Goal: Transaction & Acquisition: Purchase product/service

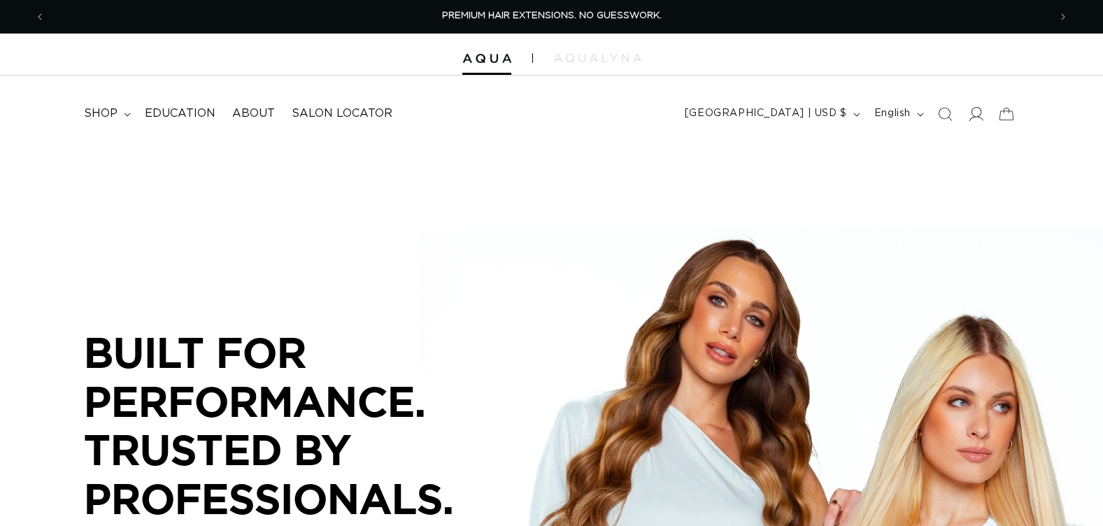
click at [976, 112] on icon at bounding box center [975, 113] width 15 height 15
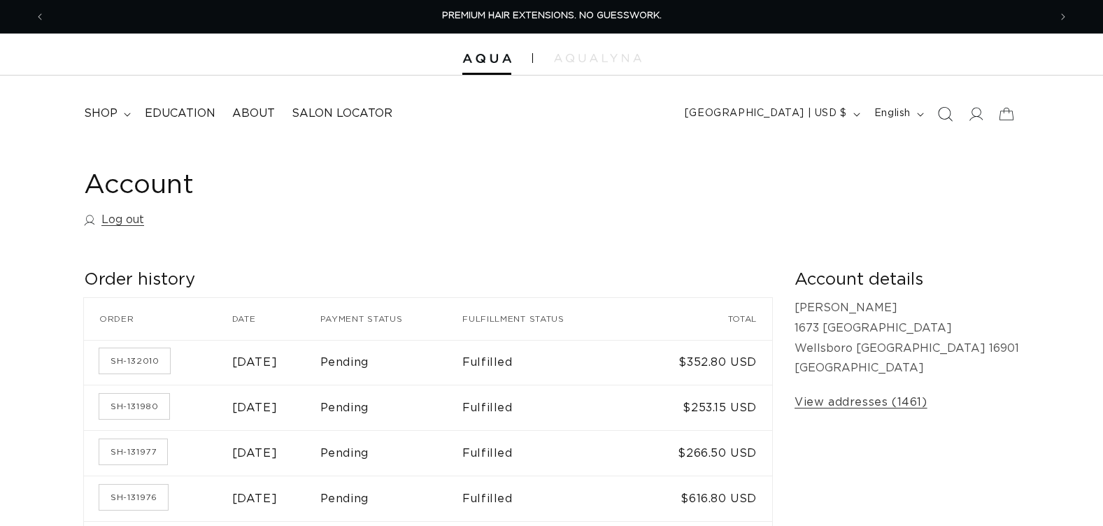
click at [938, 114] on icon "Search" at bounding box center [945, 113] width 15 height 15
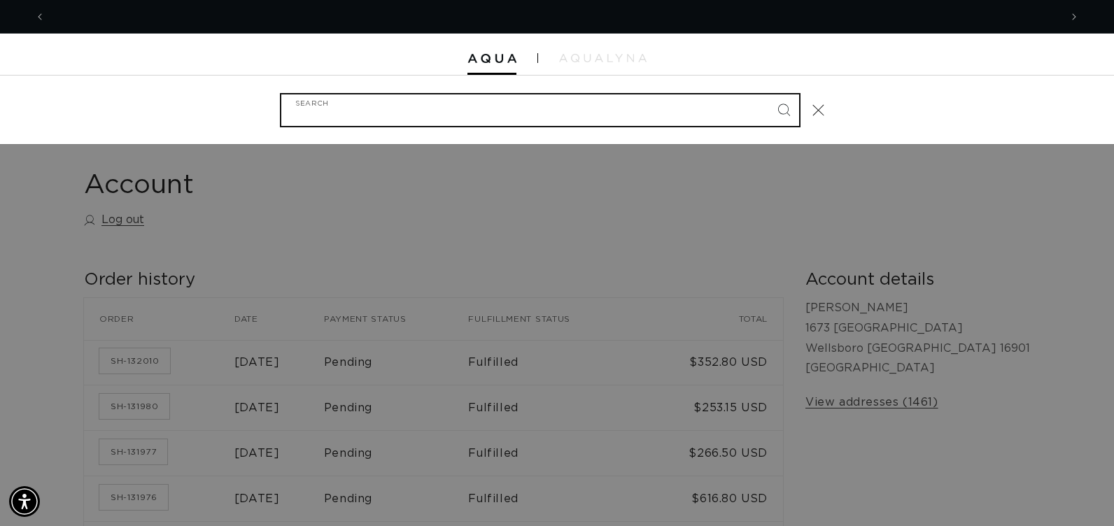
scroll to position [0, 1015]
click at [373, 110] on input "Search" at bounding box center [540, 109] width 518 height 31
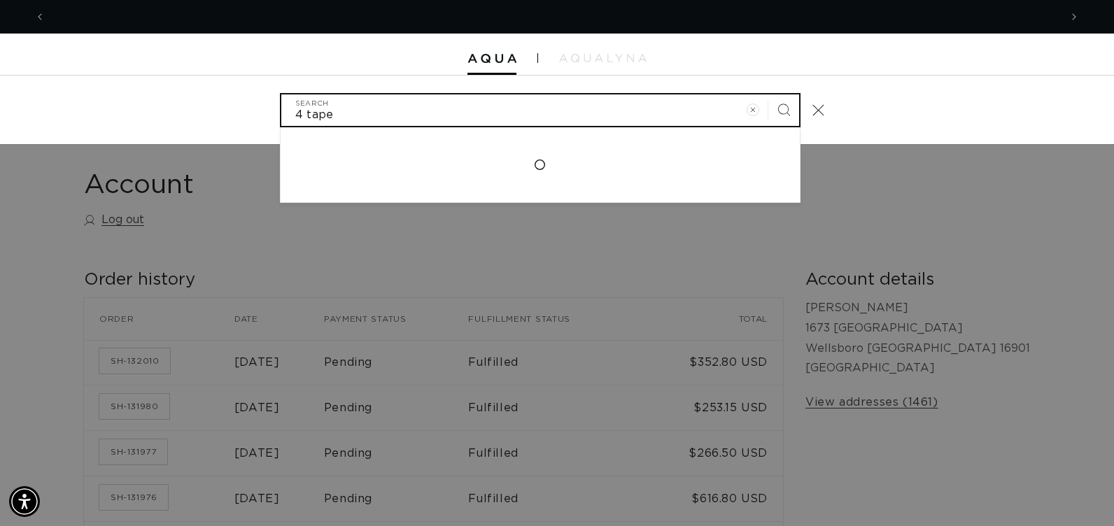
scroll to position [0, 2029]
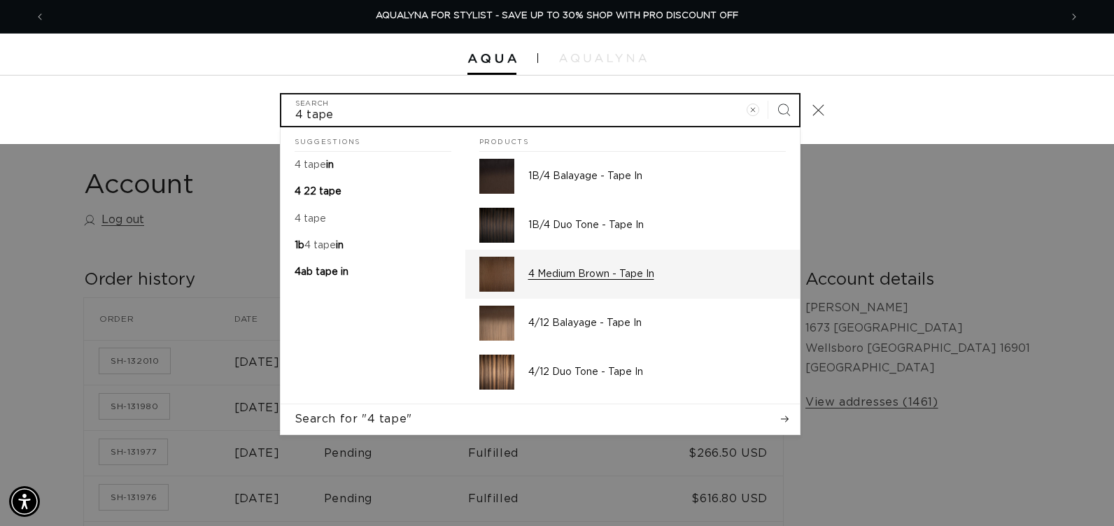
type input "4 tape"
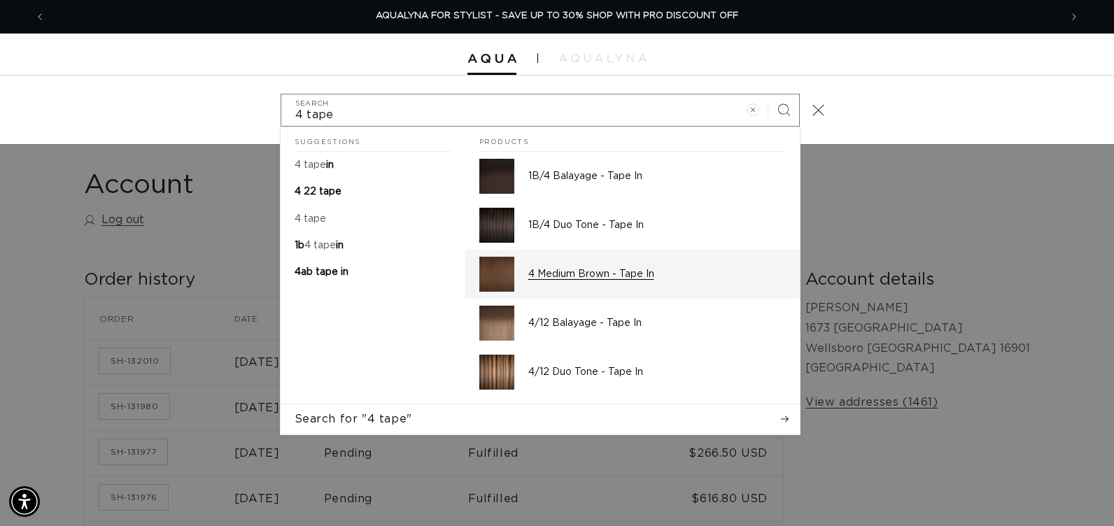
click at [563, 270] on p "4 Medium Brown - Tape In" at bounding box center [657, 274] width 258 height 13
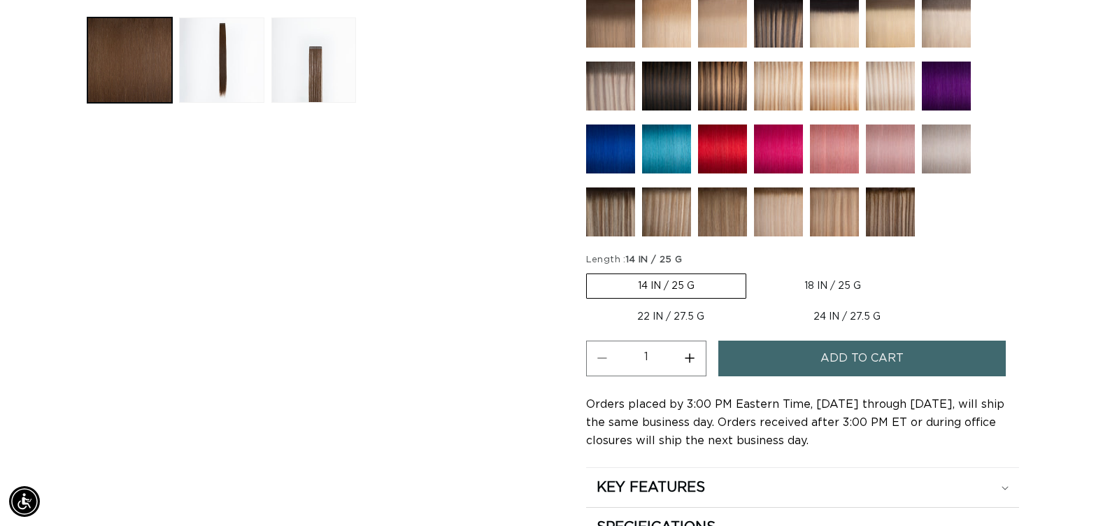
click at [670, 318] on label "22 IN / 27.5 G Variant sold out or unavailable" at bounding box center [670, 317] width 169 height 24
click at [919, 272] on input "22 IN / 27.5 G Variant sold out or unavailable" at bounding box center [919, 271] width 1 height 1
radio input "true"
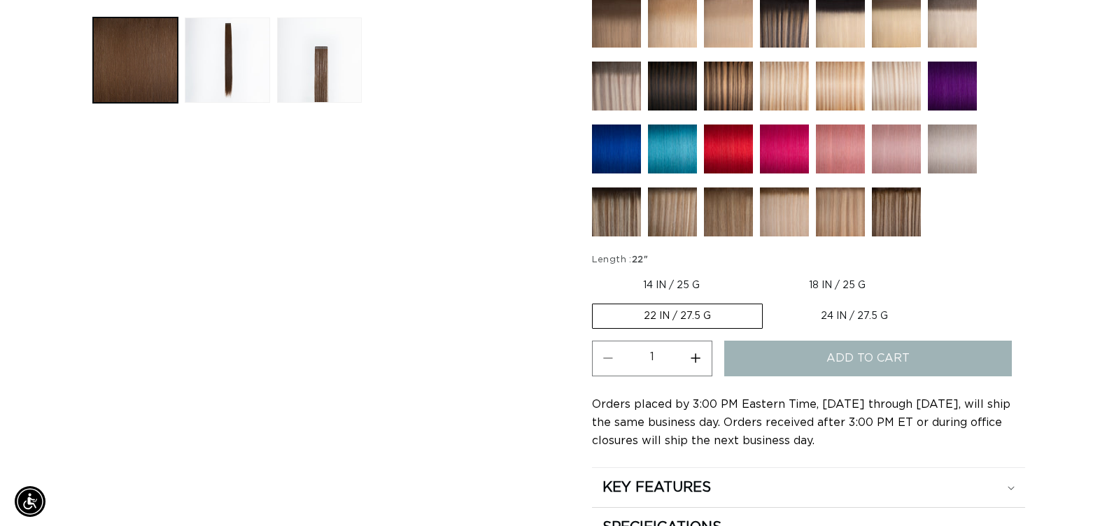
scroll to position [0, 1004]
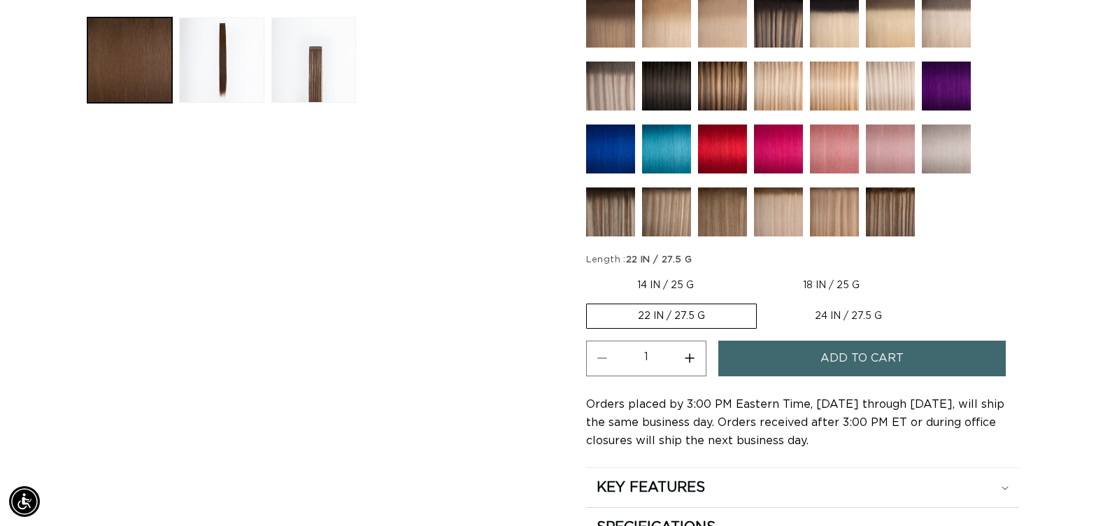
click at [798, 364] on button "Add to cart" at bounding box center [863, 359] width 288 height 36
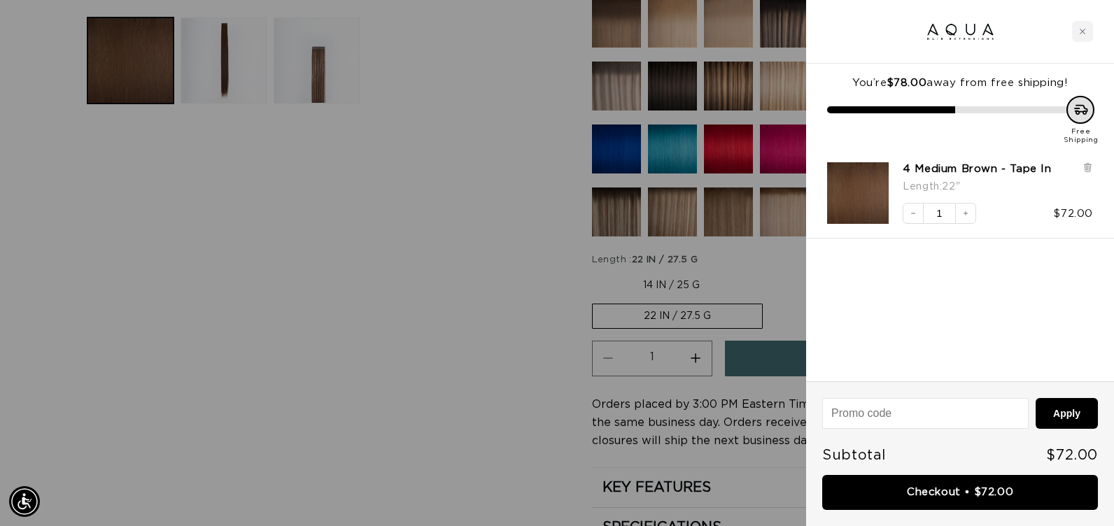
scroll to position [0, 1015]
click at [465, 387] on div at bounding box center [557, 263] width 1114 height 526
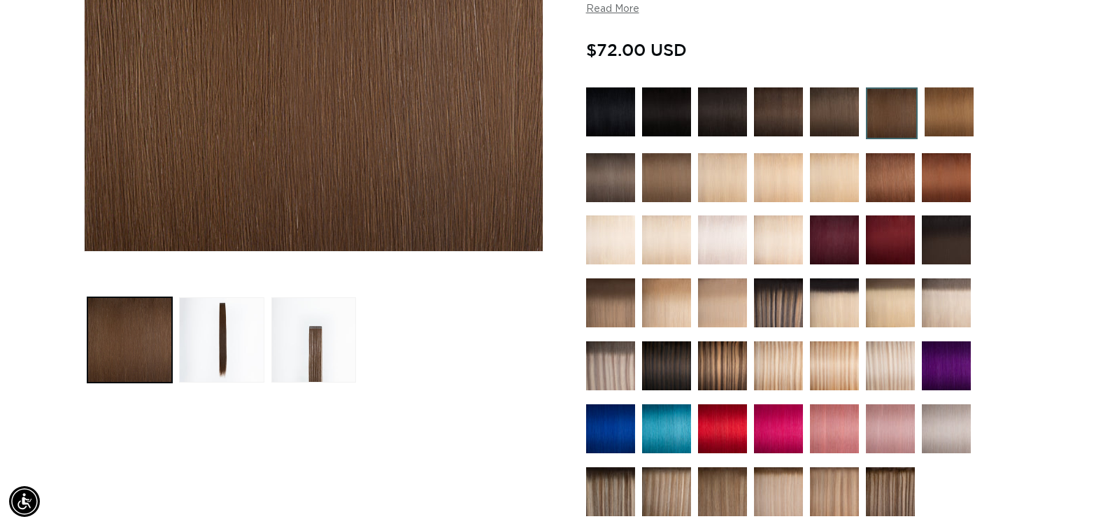
scroll to position [0, 0]
click at [938, 115] on img at bounding box center [949, 111] width 49 height 49
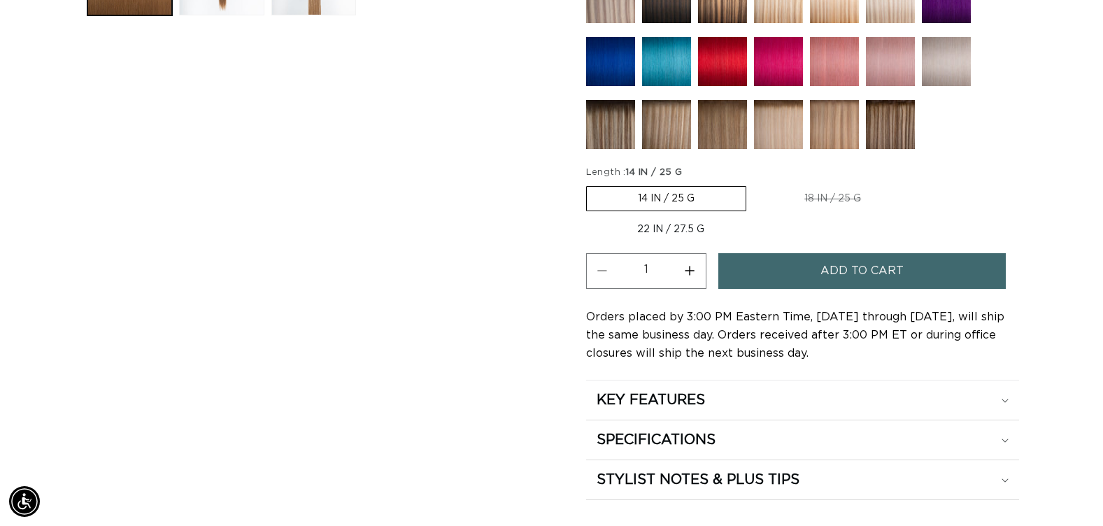
scroll to position [770, 0]
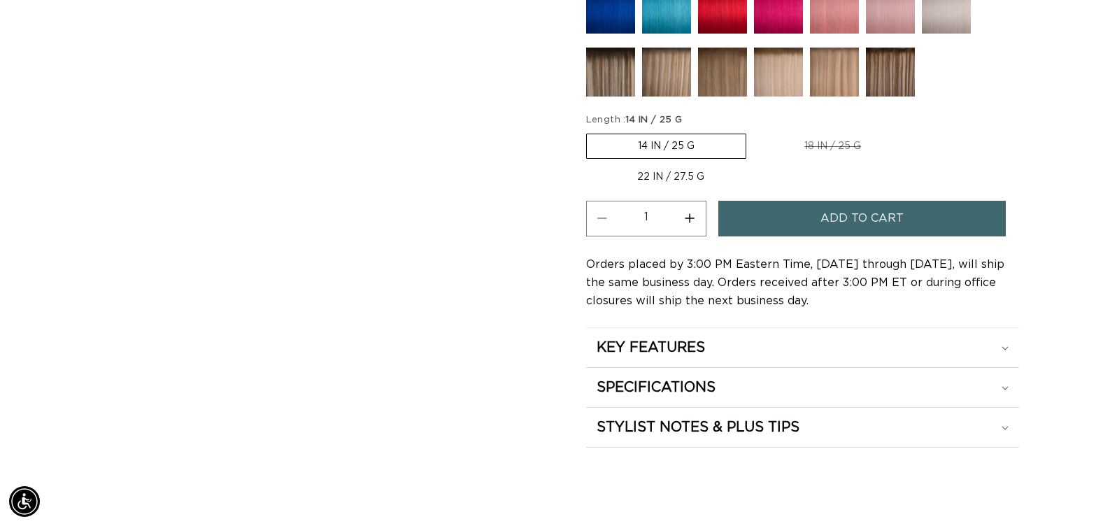
click at [644, 180] on label "22 IN / 27.5 G Variant sold out or unavailable" at bounding box center [670, 177] width 169 height 24
click at [919, 132] on input "22 IN / 27.5 G Variant sold out or unavailable" at bounding box center [919, 131] width 1 height 1
radio input "true"
click at [851, 216] on span "Add to cart" at bounding box center [862, 219] width 83 height 36
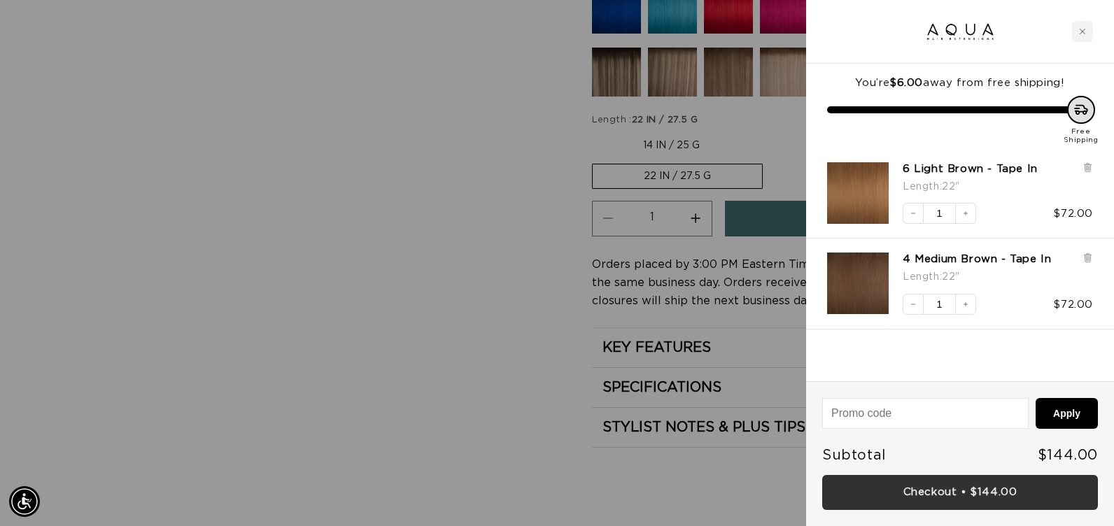
click at [936, 495] on link "Checkout • $144.00" at bounding box center [960, 493] width 276 height 36
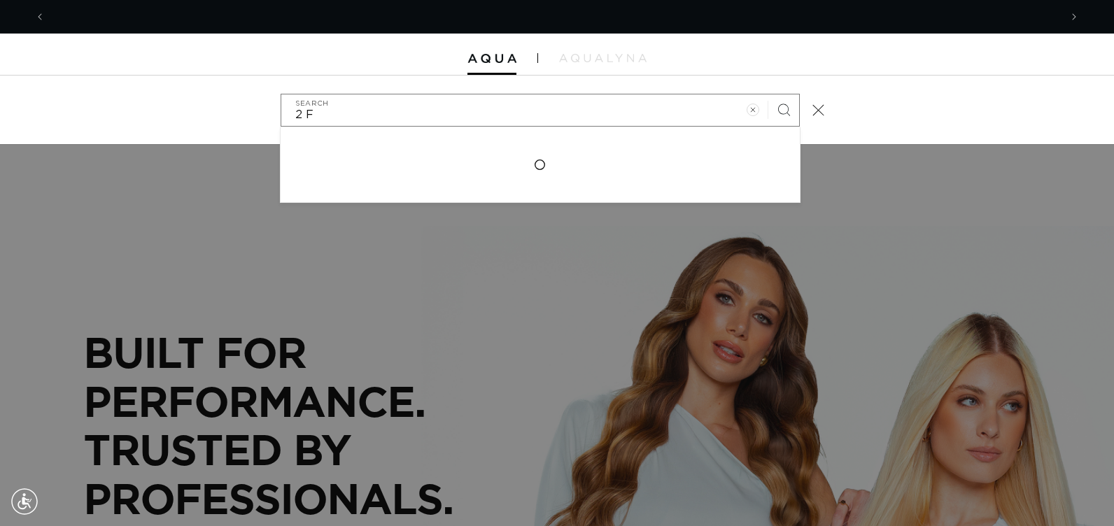
scroll to position [0, 1015]
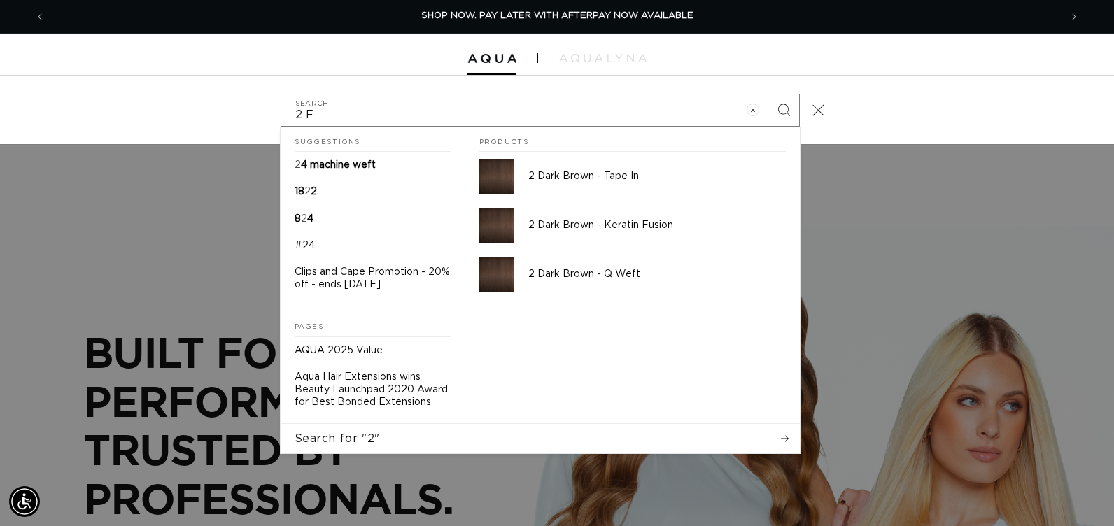
type input "2 FU"
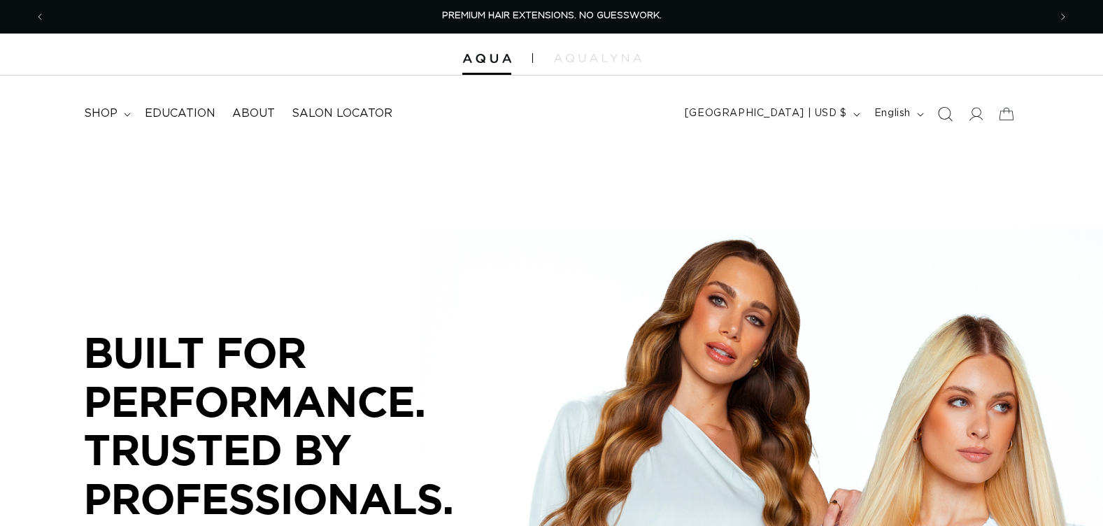
click at [947, 111] on icon "Search" at bounding box center [945, 113] width 15 height 15
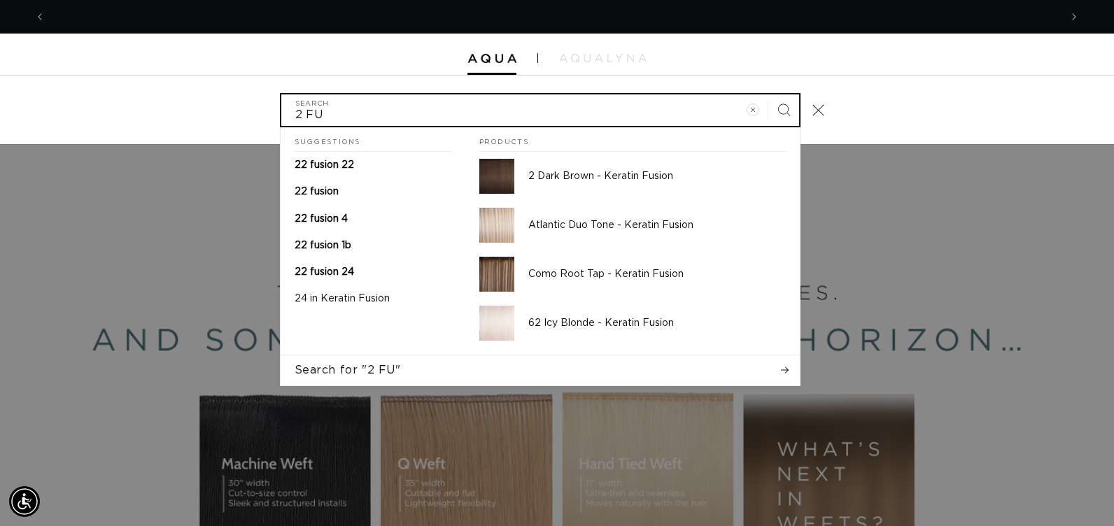
scroll to position [0, 2029]
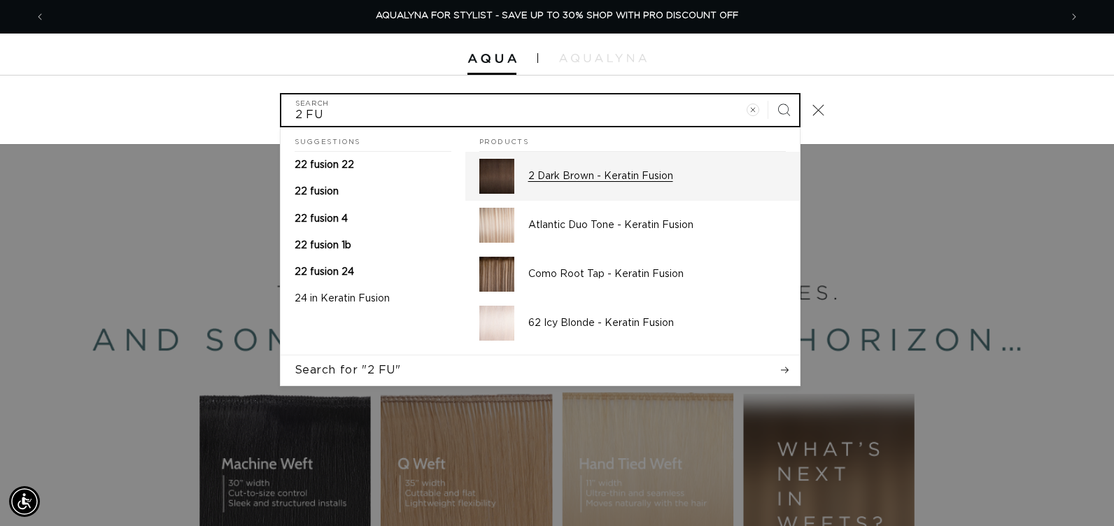
type input "2 FU"
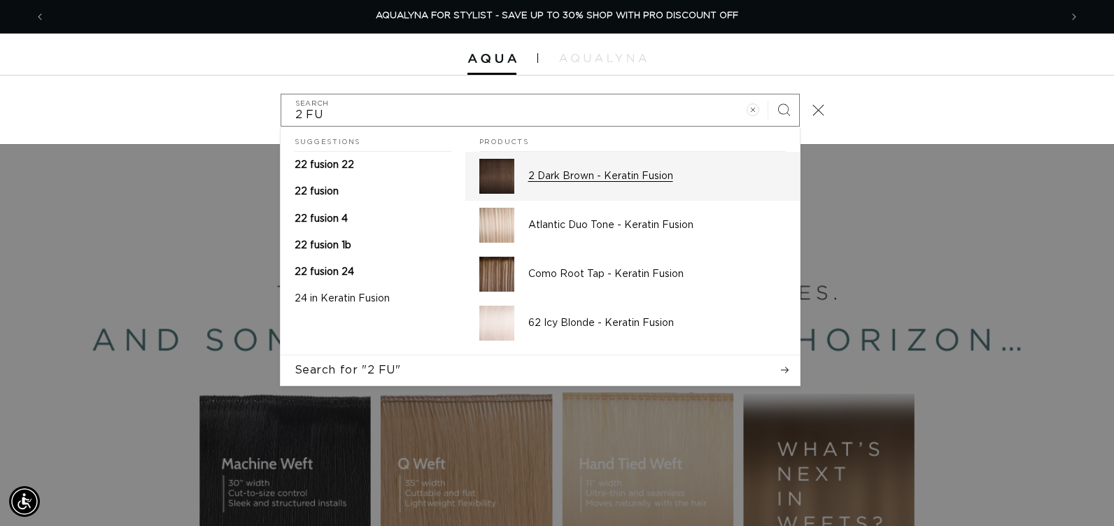
click at [649, 181] on p "2 Dark Brown - Keratin Fusion" at bounding box center [657, 176] width 258 height 13
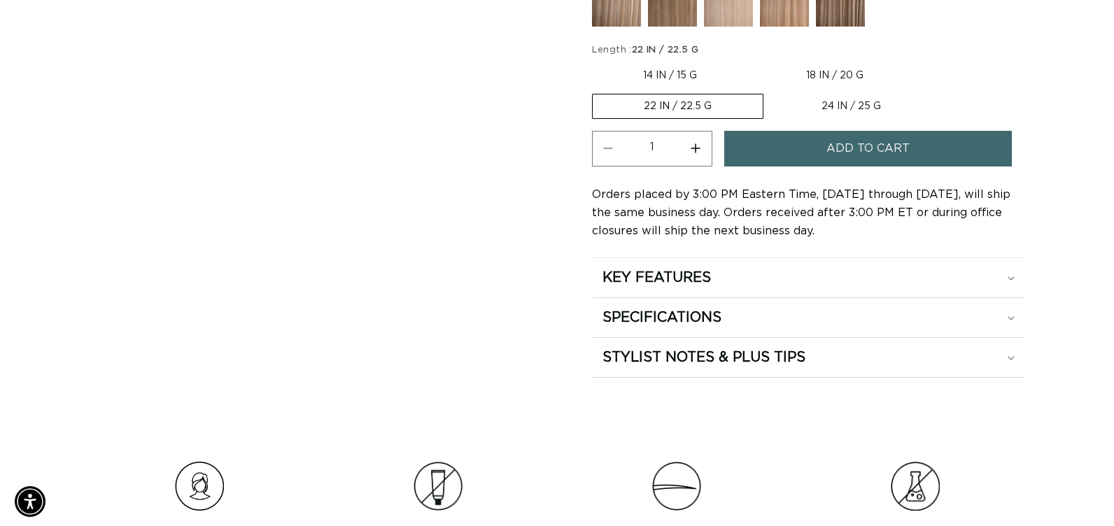
scroll to position [0, 2008]
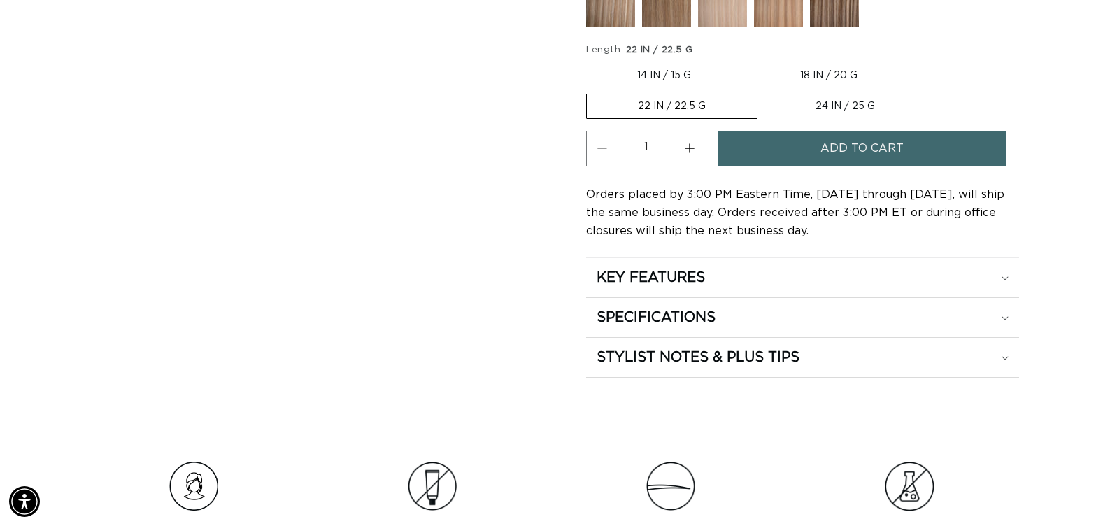
click at [811, 76] on label "18 IN / 20 G Variant sold out or unavailable" at bounding box center [829, 76] width 160 height 24
click at [750, 62] on input "18 IN / 20 G Variant sold out or unavailable" at bounding box center [749, 61] width 1 height 1
radio input "true"
click at [825, 141] on span "Add to cart" at bounding box center [862, 149] width 83 height 36
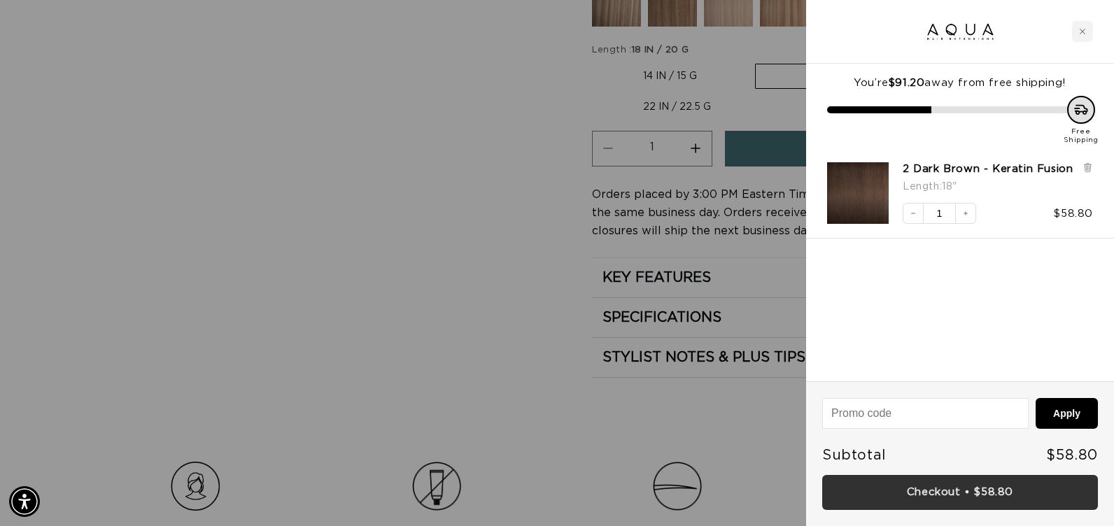
click at [909, 495] on link "Checkout • $58.80" at bounding box center [960, 493] width 276 height 36
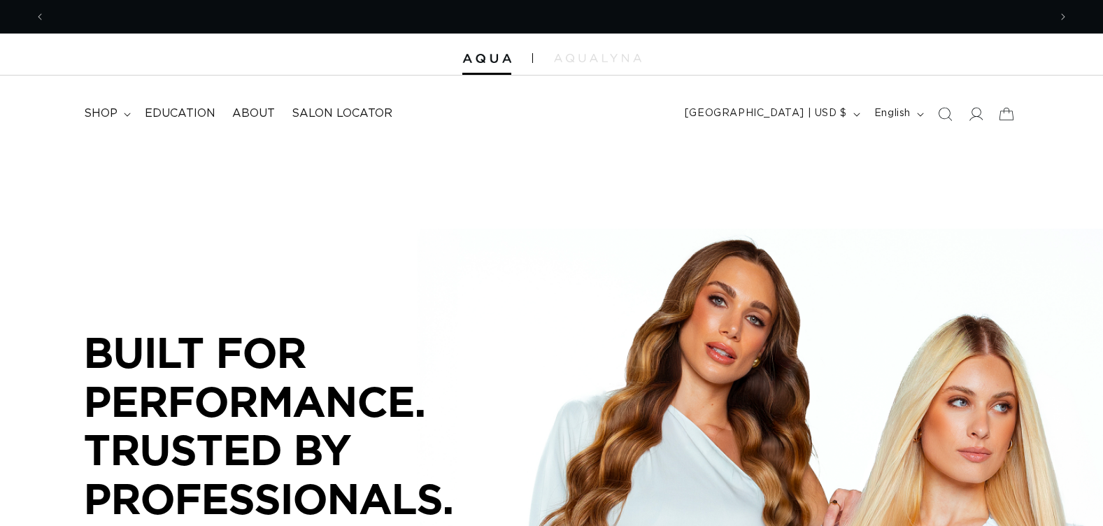
scroll to position [0, 1004]
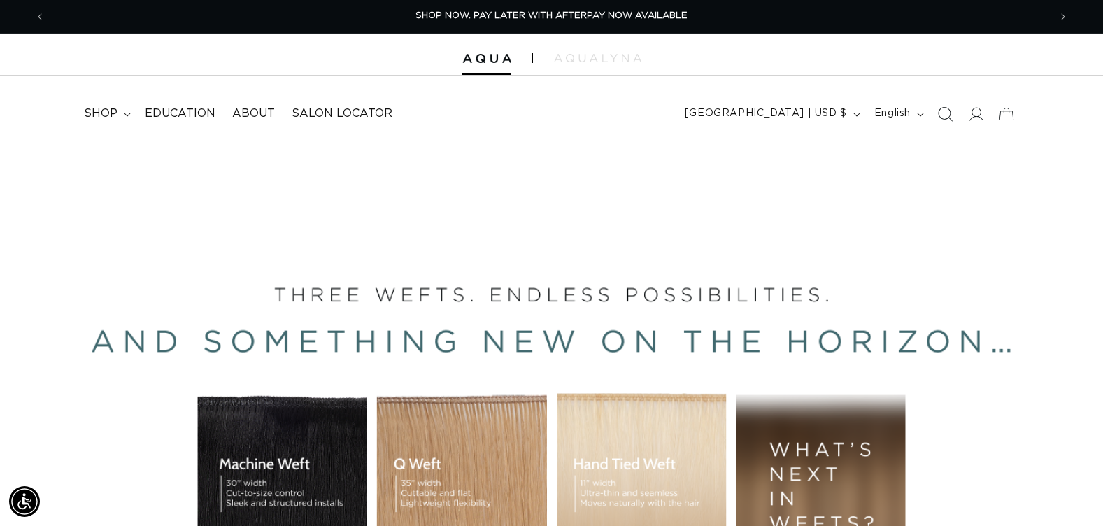
click at [947, 117] on icon "Search" at bounding box center [945, 113] width 15 height 15
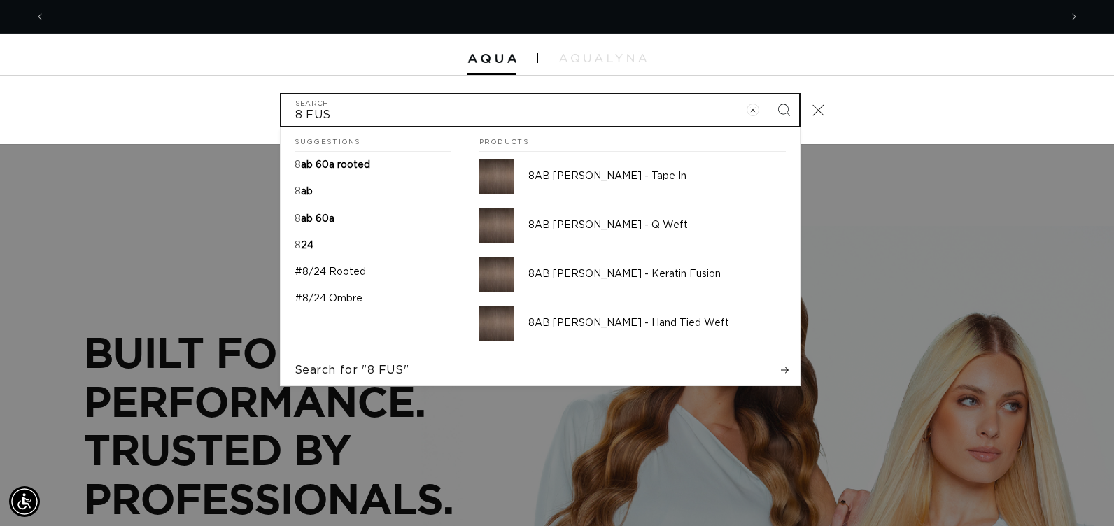
scroll to position [0, 0]
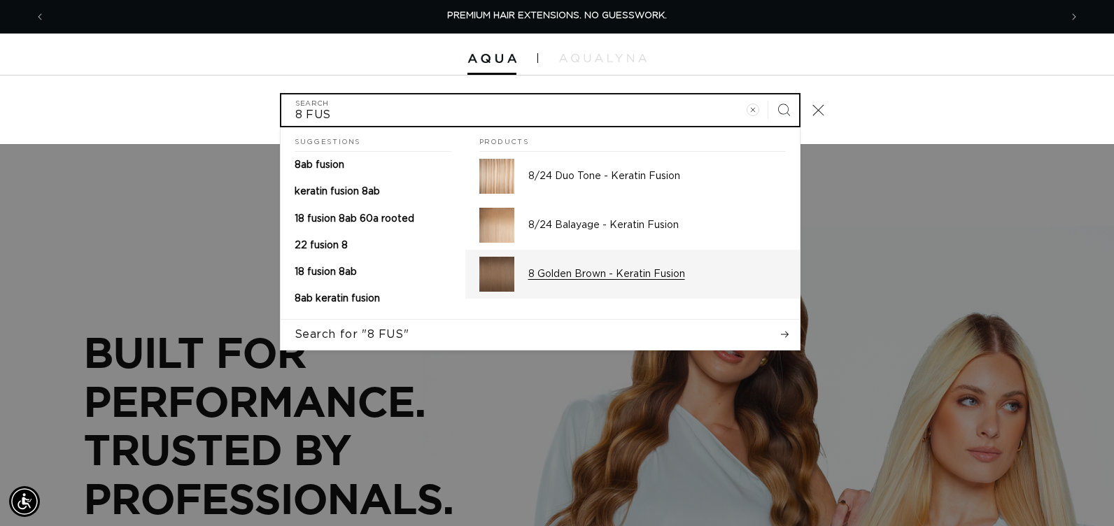
type input "8 FUS"
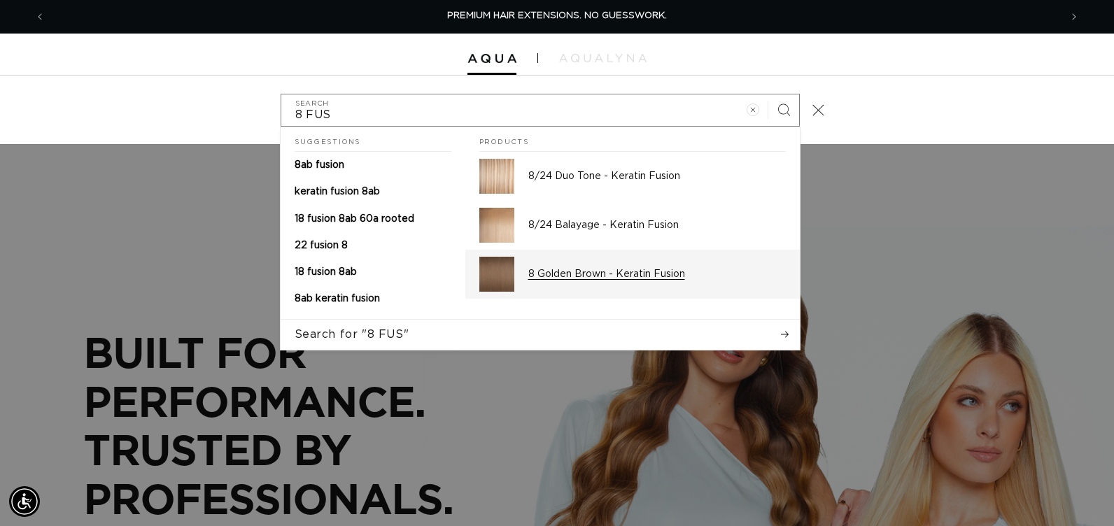
click at [614, 272] on p "8 Golden Brown - Keratin Fusion" at bounding box center [657, 274] width 258 height 13
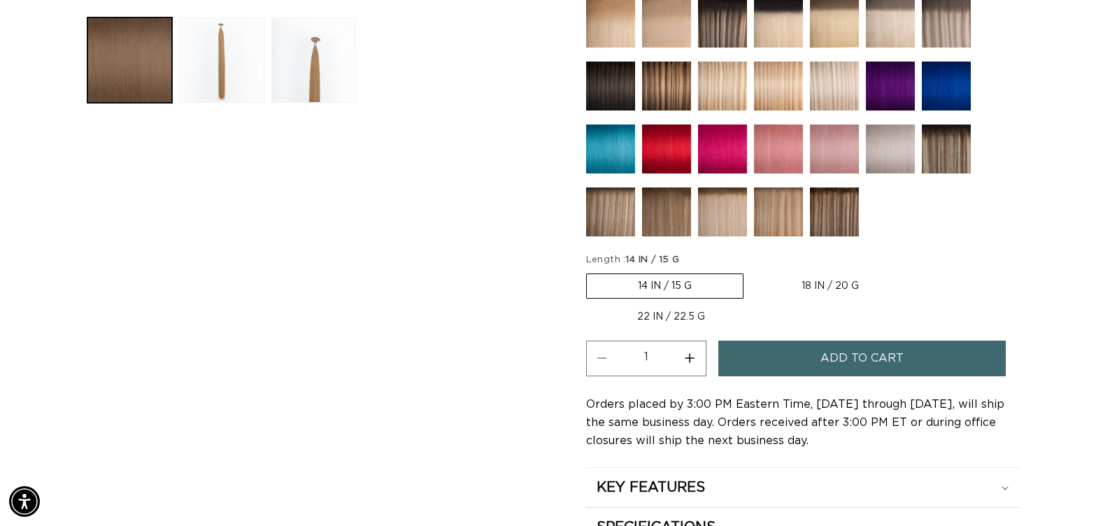
scroll to position [0, 1004]
click at [808, 283] on label "18 IN / 20 G Variant sold out or unavailable" at bounding box center [831, 286] width 160 height 24
click at [752, 272] on input "18 IN / 20 G Variant sold out or unavailable" at bounding box center [751, 271] width 1 height 1
radio input "true"
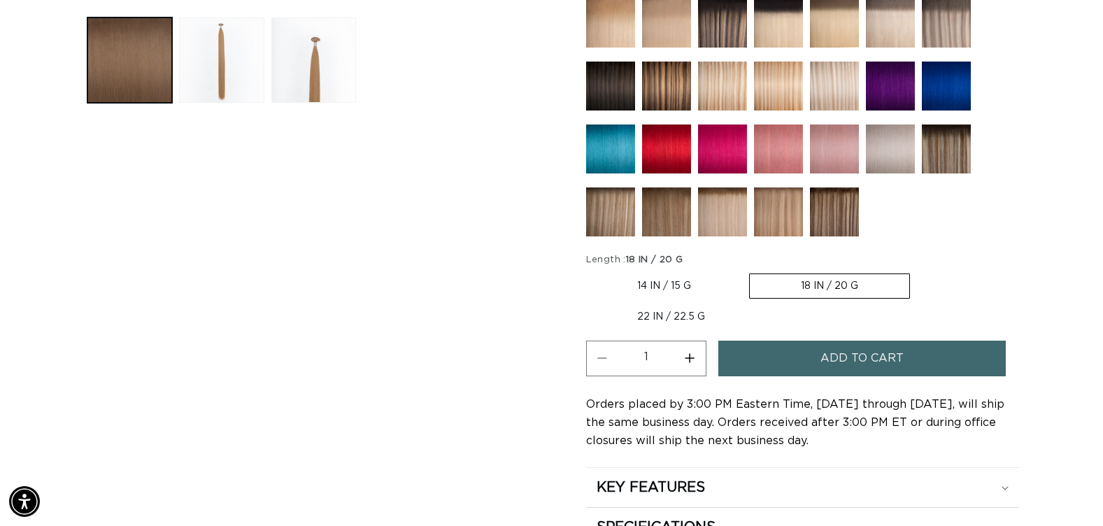
click at [693, 358] on button "Increase quantity for 8 Golden Brown - Keratin Fusion" at bounding box center [690, 359] width 31 height 36
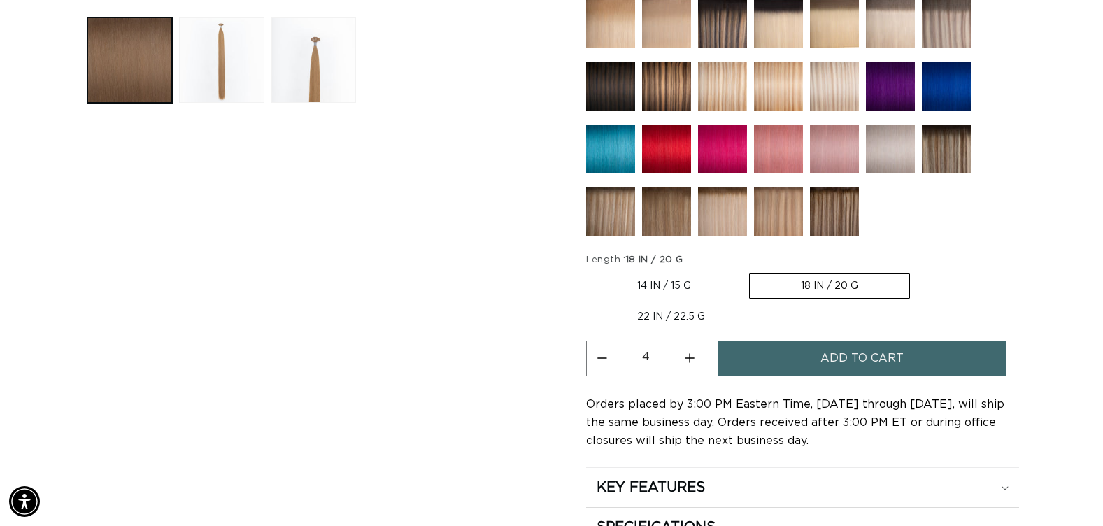
type input "5"
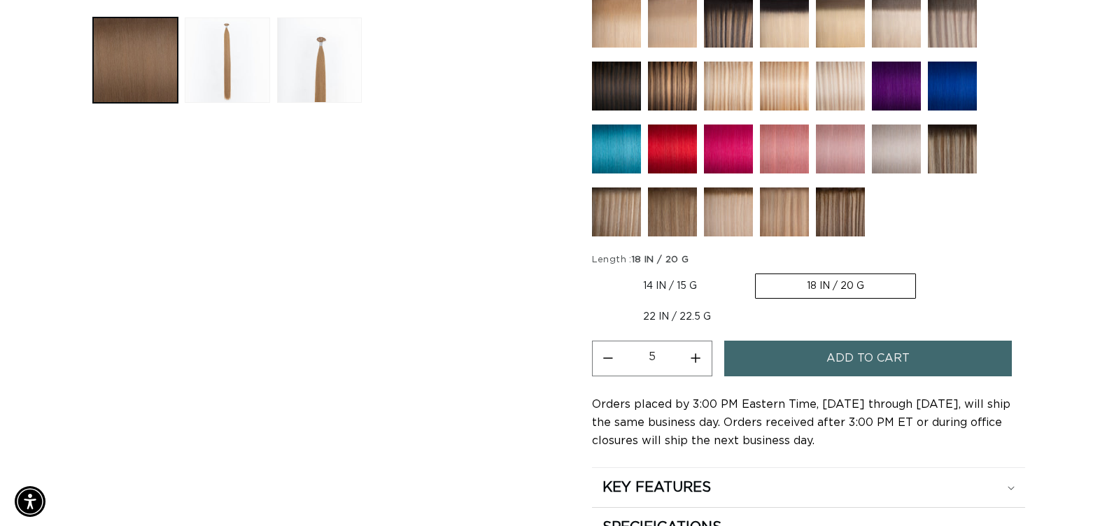
scroll to position [0, 2008]
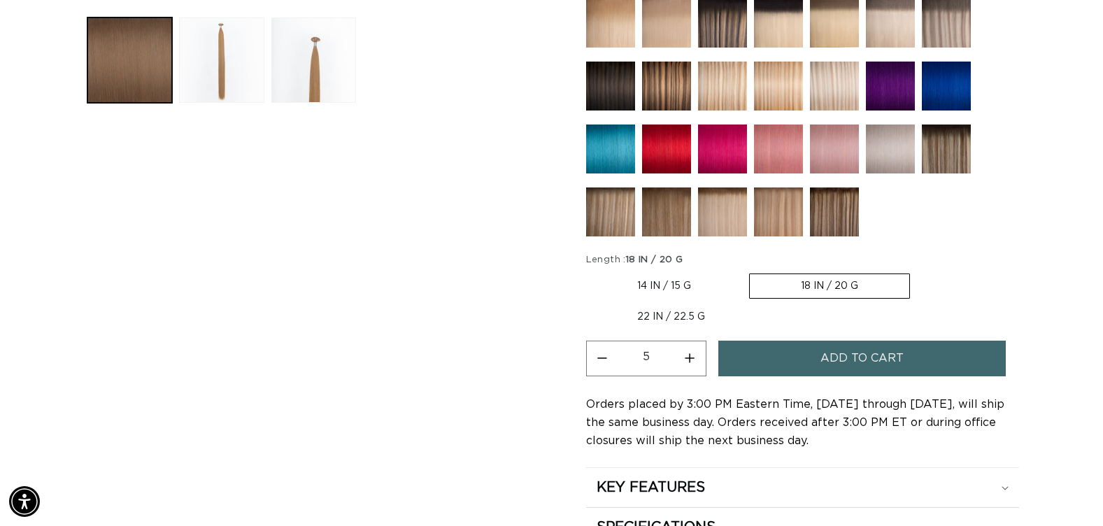
click at [749, 352] on button "Add to cart" at bounding box center [863, 359] width 288 height 36
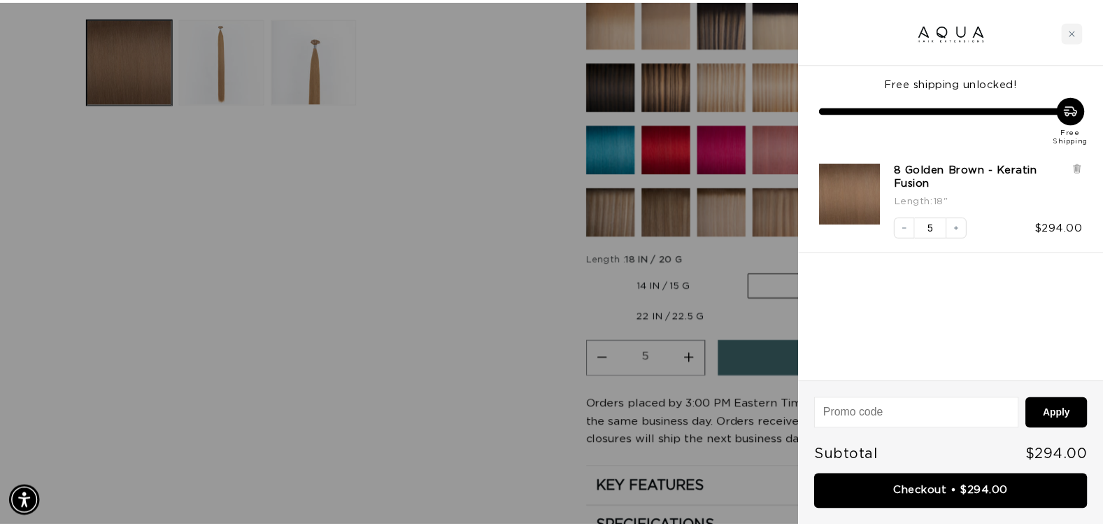
scroll to position [0, 1015]
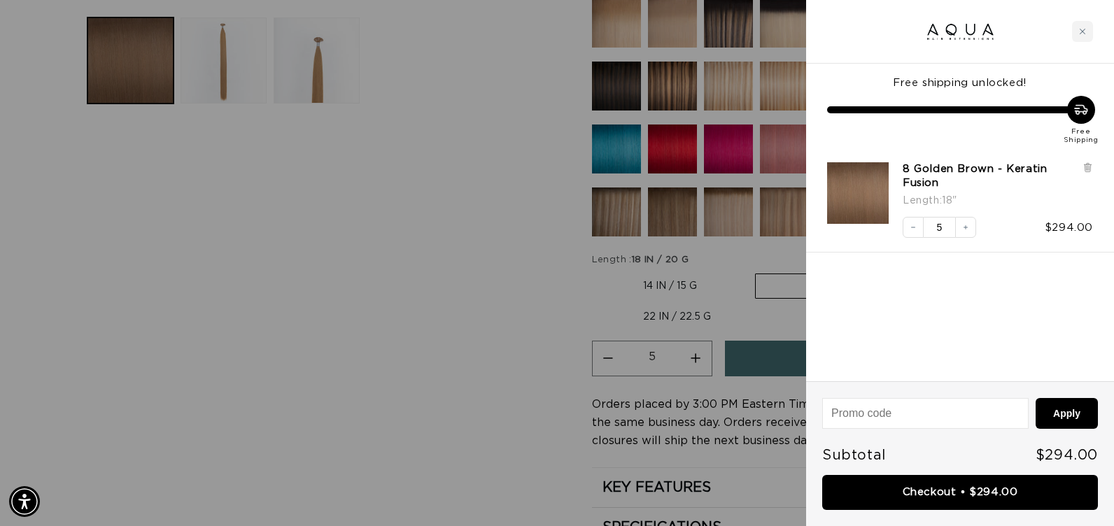
click at [451, 446] on div at bounding box center [557, 263] width 1114 height 526
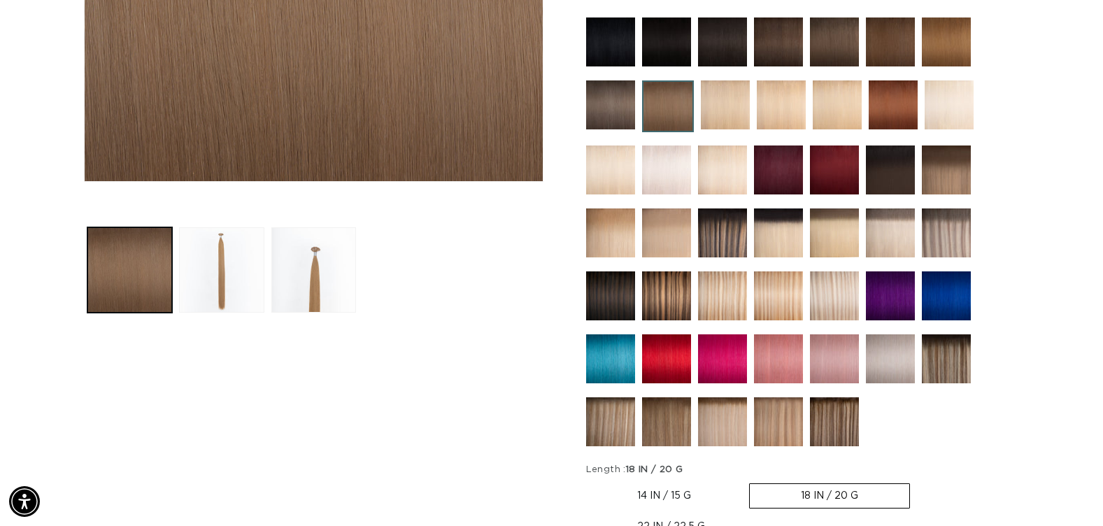
scroll to position [0, 0]
click at [604, 171] on img at bounding box center [610, 170] width 49 height 49
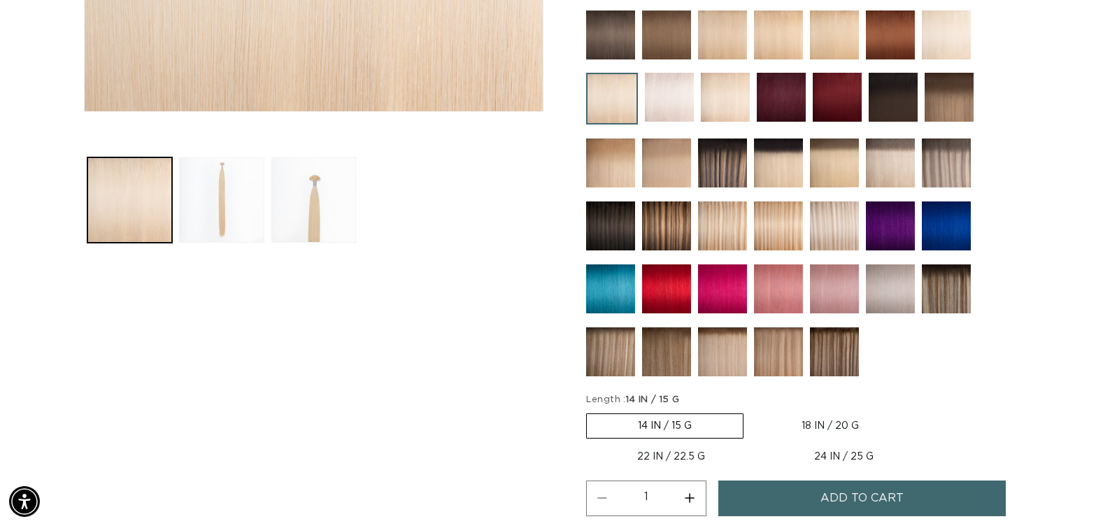
scroll to position [0, 2008]
click at [835, 423] on label "18 IN / 20 G Variant sold out or unavailable" at bounding box center [831, 426] width 160 height 24
click at [752, 411] on input "18 IN / 20 G Variant sold out or unavailable" at bounding box center [751, 411] width 1 height 1
radio input "true"
click at [690, 498] on button "Increase quantity for 60 Most Platinum - Keratin Fusion" at bounding box center [690, 499] width 31 height 36
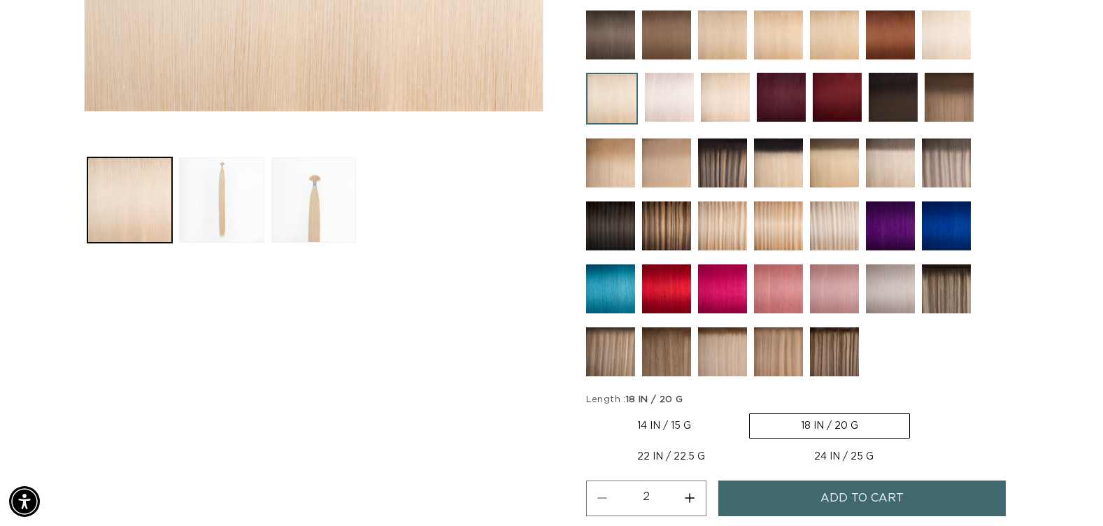
scroll to position [0, 1004]
click at [690, 498] on button "Increase quantity for 60 Most Platinum - Keratin Fusion" at bounding box center [690, 499] width 31 height 36
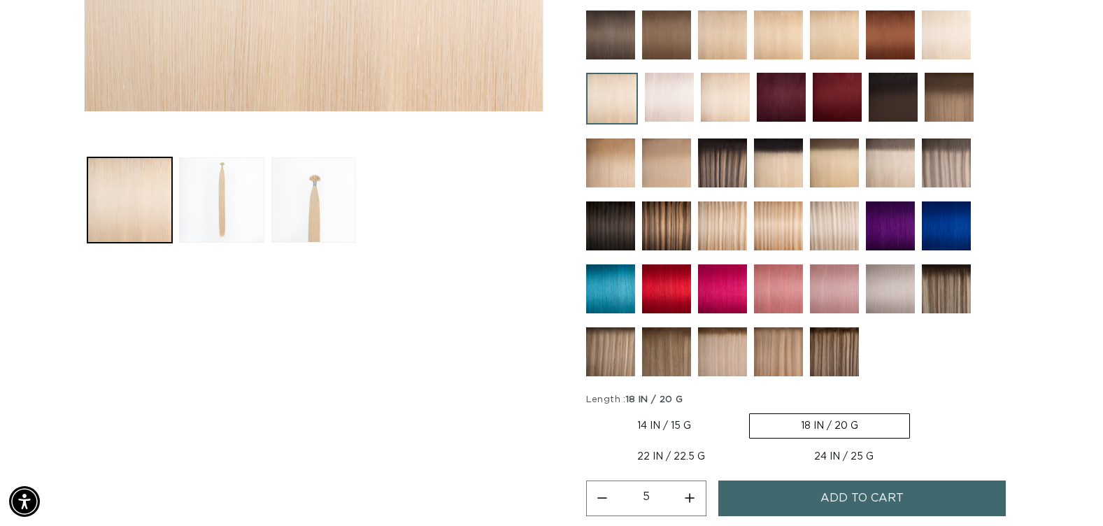
click at [690, 498] on button "Increase quantity for 60 Most Platinum - Keratin Fusion" at bounding box center [690, 499] width 31 height 36
type input "6"
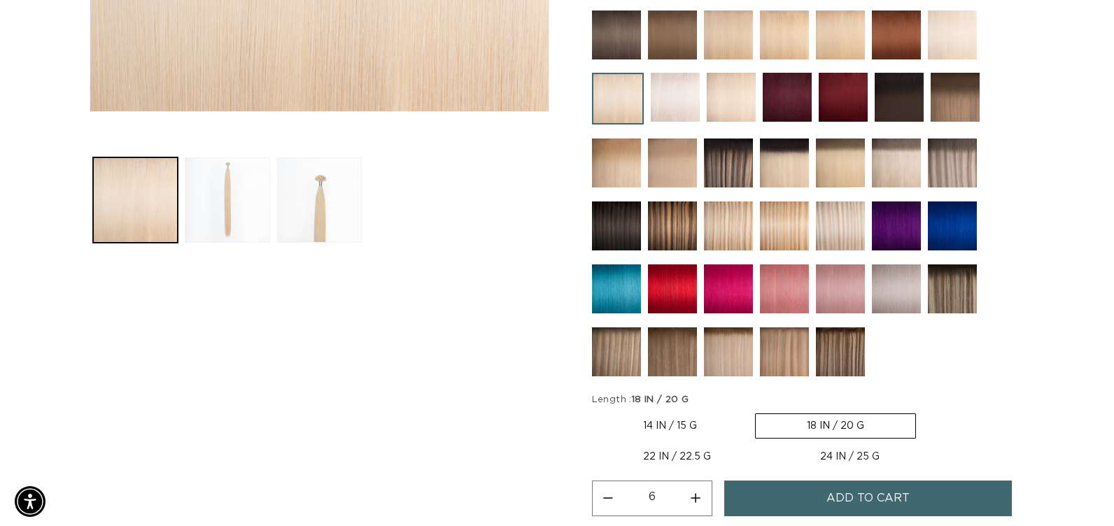
scroll to position [0, 0]
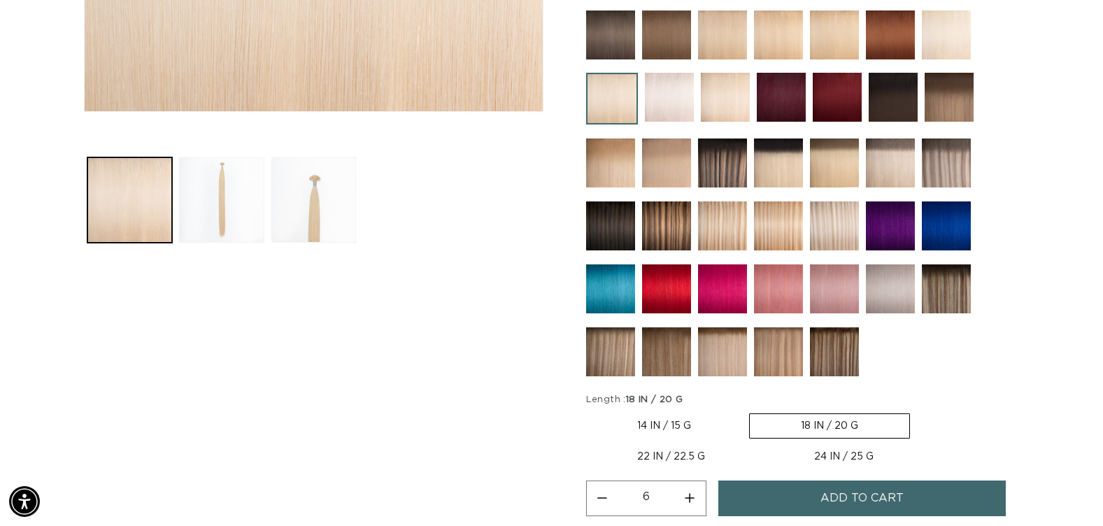
click at [799, 498] on button "Add to cart" at bounding box center [863, 499] width 288 height 36
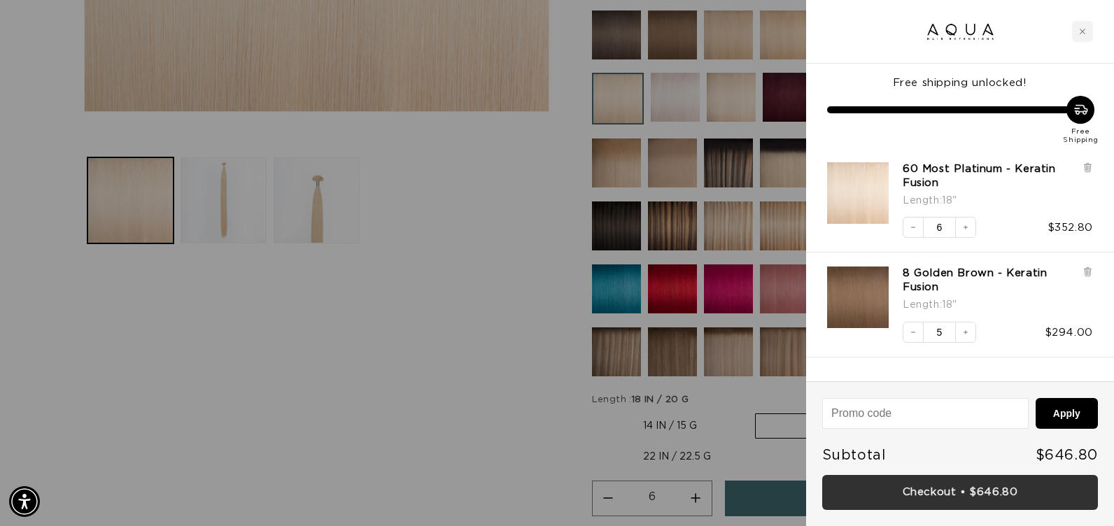
scroll to position [0, 2029]
click at [873, 498] on link "Checkout • $646.80" at bounding box center [960, 493] width 276 height 36
